Goal: Task Accomplishment & Management: Use online tool/utility

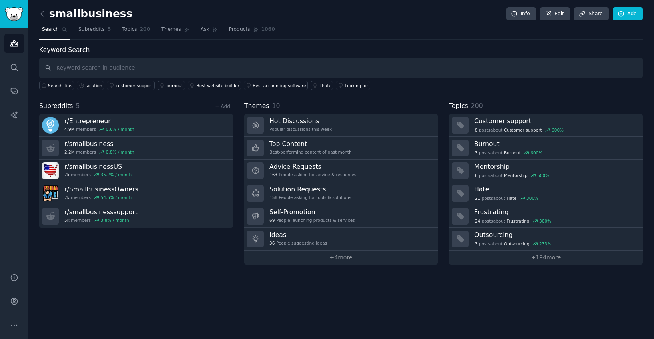
click at [338, 40] on div "smallbusiness Info Edit Share Add Search Subreddits 5 Topics 200 Themes Ask Pro…" at bounding box center [341, 138] width 604 height 254
click at [14, 65] on icon "Sidebar" at bounding box center [14, 67] width 8 height 8
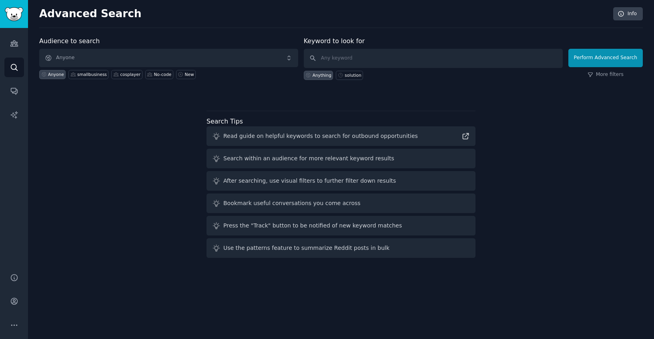
click at [162, 175] on div "Audience to search Anyone Anyone smallbusiness cosplayer No-code New Keyword to…" at bounding box center [341, 148] width 604 height 225
click at [8, 40] on link "Audiences" at bounding box center [14, 44] width 20 height 20
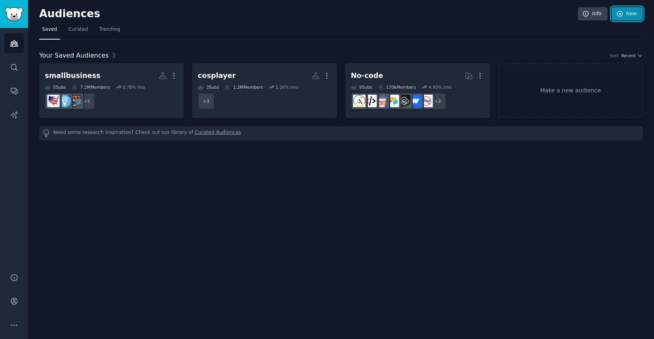
click at [626, 16] on link "New" at bounding box center [627, 14] width 31 height 14
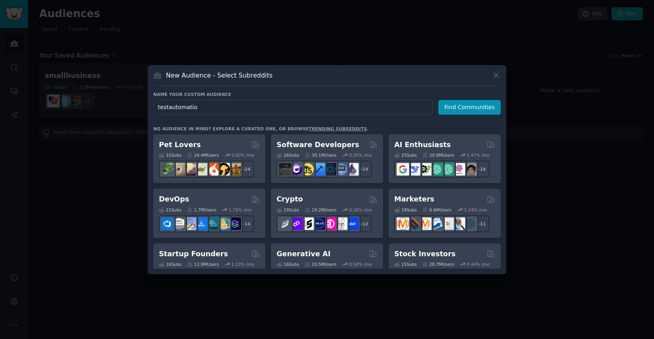
type input "testautomation"
click button "Find Communities" at bounding box center [469, 107] width 62 height 15
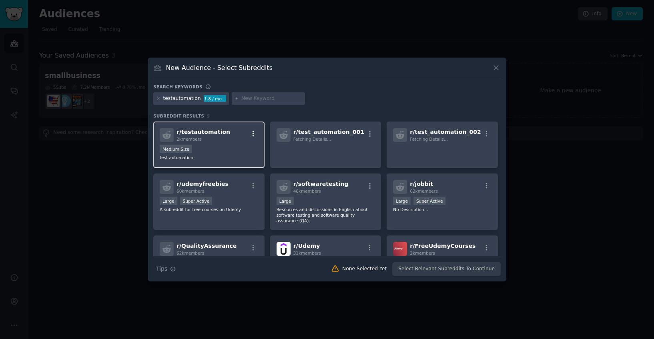
click at [256, 133] on icon "button" at bounding box center [253, 133] width 7 height 7
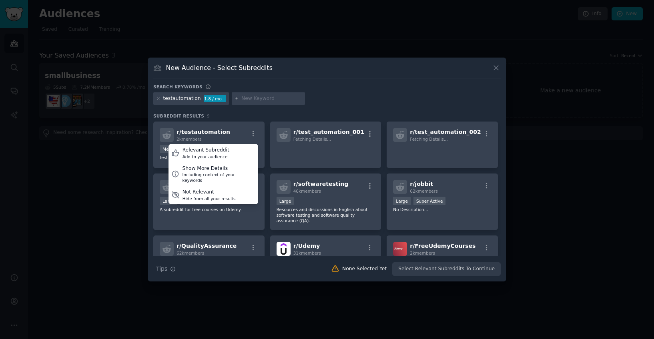
click at [351, 98] on div "testautomation 1.8 / mo" at bounding box center [326, 100] width 347 height 16
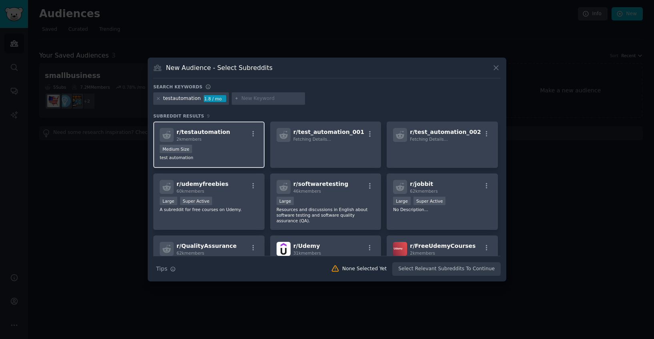
click at [219, 138] on div "2k members" at bounding box center [204, 139] width 54 height 6
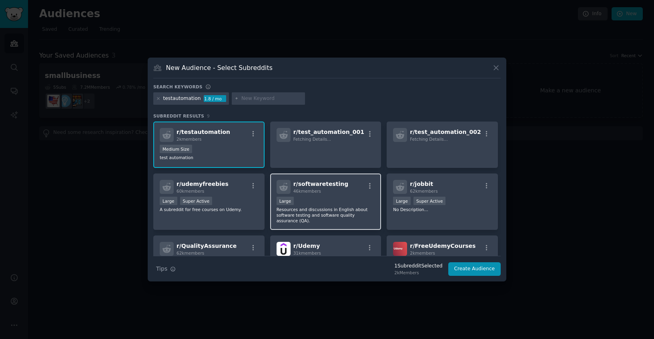
click at [351, 197] on div "r/ softwaretesting 46k members Large Resources and discussions in English about…" at bounding box center [325, 202] width 111 height 56
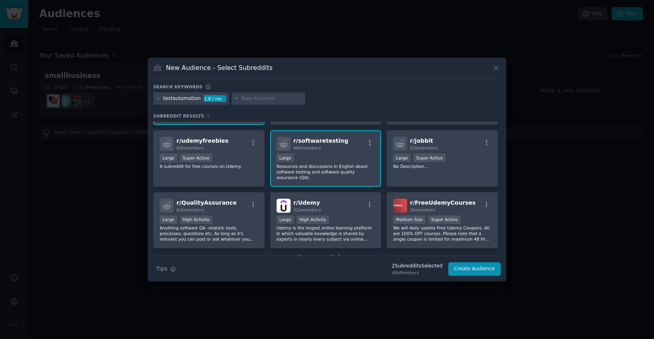
scroll to position [64, 0]
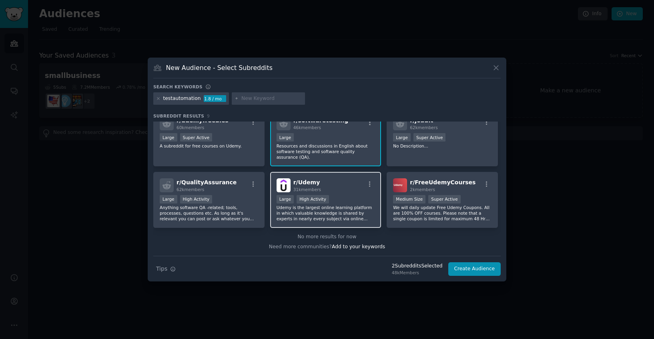
click at [274, 201] on div "r/ Udemy 31k members >= 80th percentile for submissions / day Large High Activi…" at bounding box center [325, 200] width 111 height 56
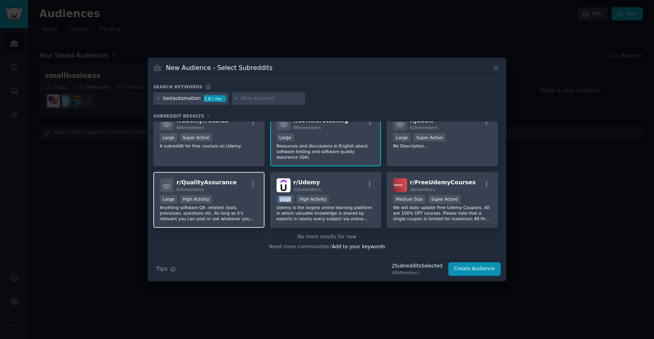
click at [217, 184] on span "r/ QualityAssurance" at bounding box center [207, 182] width 60 height 6
click at [467, 265] on button "Create Audience" at bounding box center [474, 270] width 53 height 14
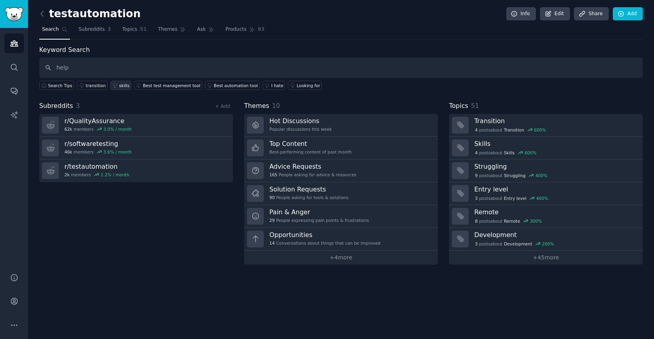
type input "help"
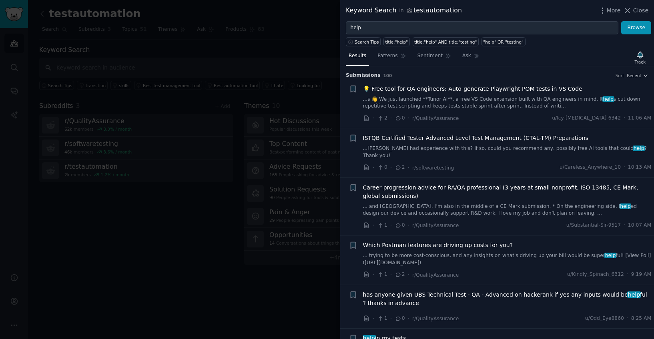
click at [489, 90] on span "💡 Free tool for QA engineers: Auto-generate Playwright POM tests in VS Code" at bounding box center [472, 89] width 219 height 8
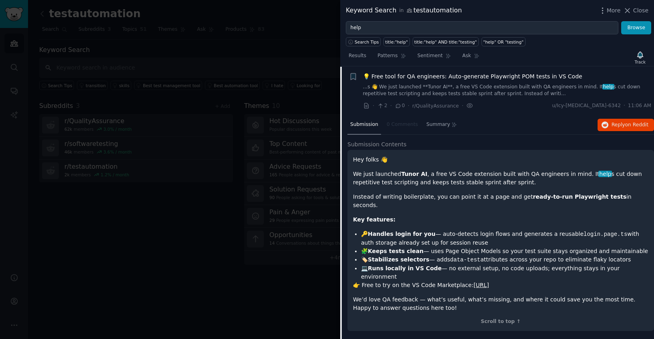
scroll to position [12, 0]
click at [477, 201] on div "Hey folks 👋 We just launched Tunor AI , a free VS Code extension built with QA …" at bounding box center [500, 234] width 295 height 157
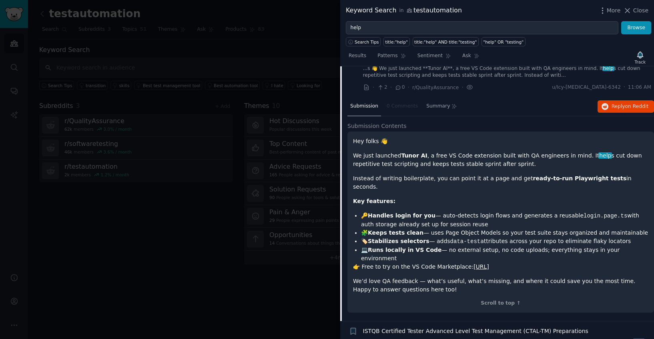
scroll to position [0, 0]
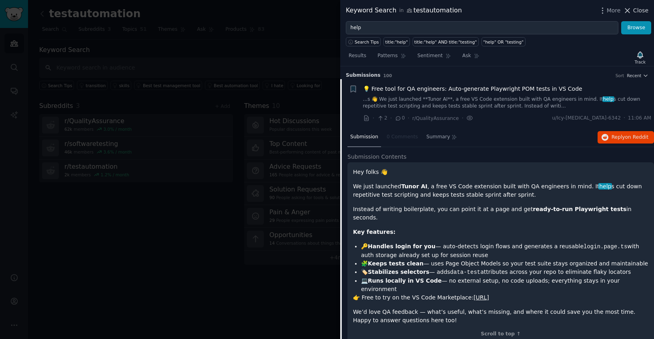
click at [642, 11] on span "Close" at bounding box center [640, 10] width 15 height 8
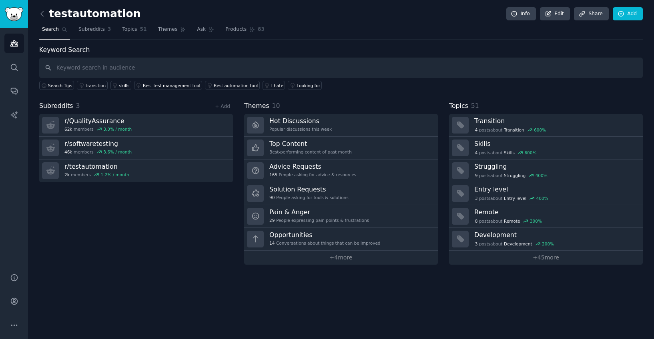
click at [269, 57] on div "Keyword Search Search Tips transition skills Best test management tool Best aut…" at bounding box center [341, 67] width 604 height 45
click at [256, 62] on input "text" at bounding box center [341, 68] width 604 height 20
type input "need help"
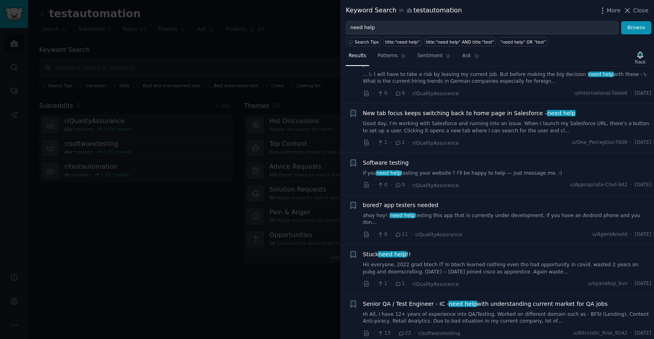
scroll to position [479, 0]
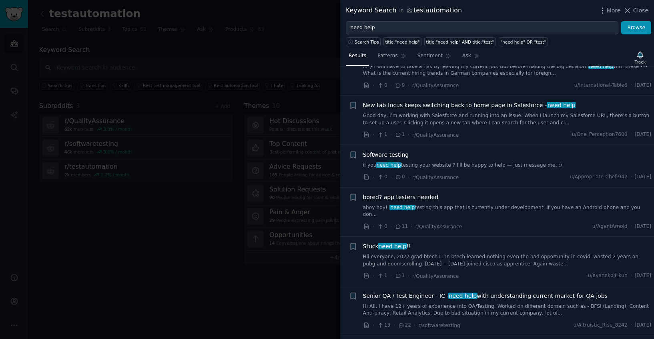
click at [258, 25] on div at bounding box center [327, 169] width 654 height 339
